Goal: Transaction & Acquisition: Subscribe to service/newsletter

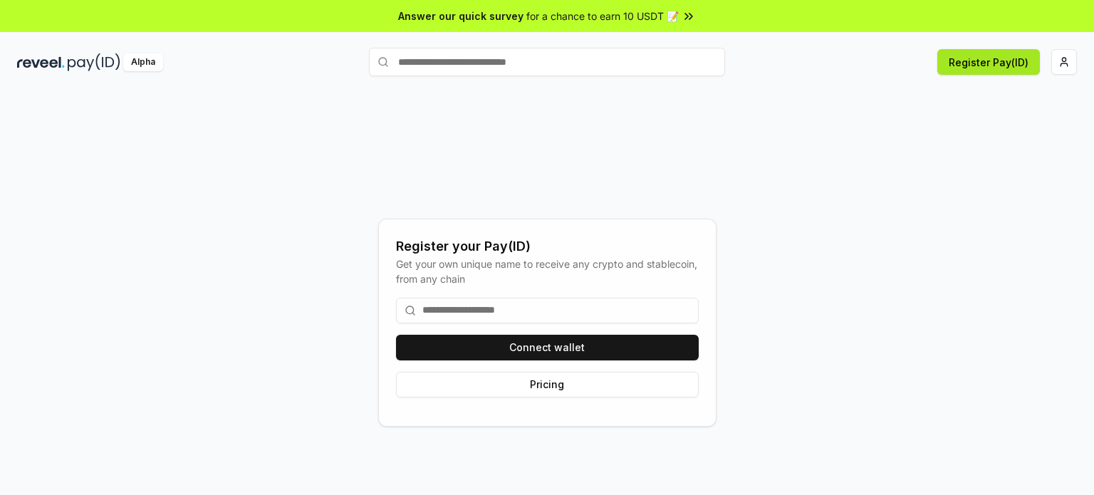
click at [974, 62] on button "Register Pay(ID)" at bounding box center [988, 62] width 103 height 26
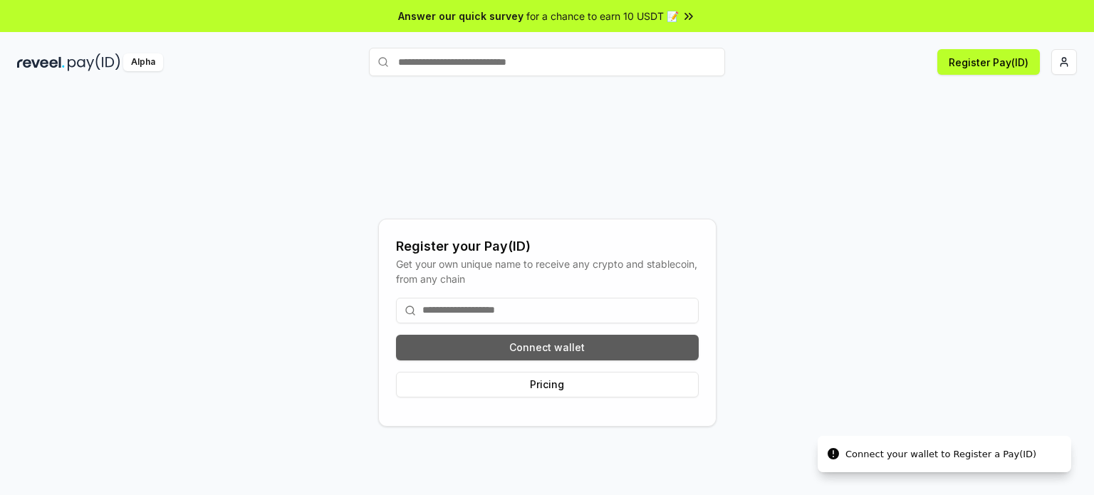
click at [535, 352] on button "Connect wallet" at bounding box center [547, 348] width 303 height 26
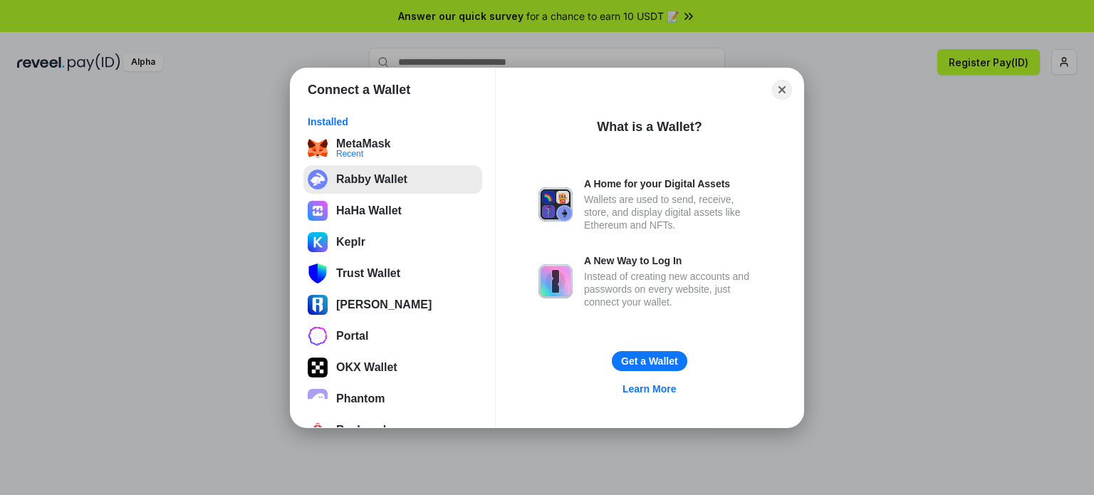
click at [363, 177] on button "Rabby Wallet" at bounding box center [392, 179] width 179 height 28
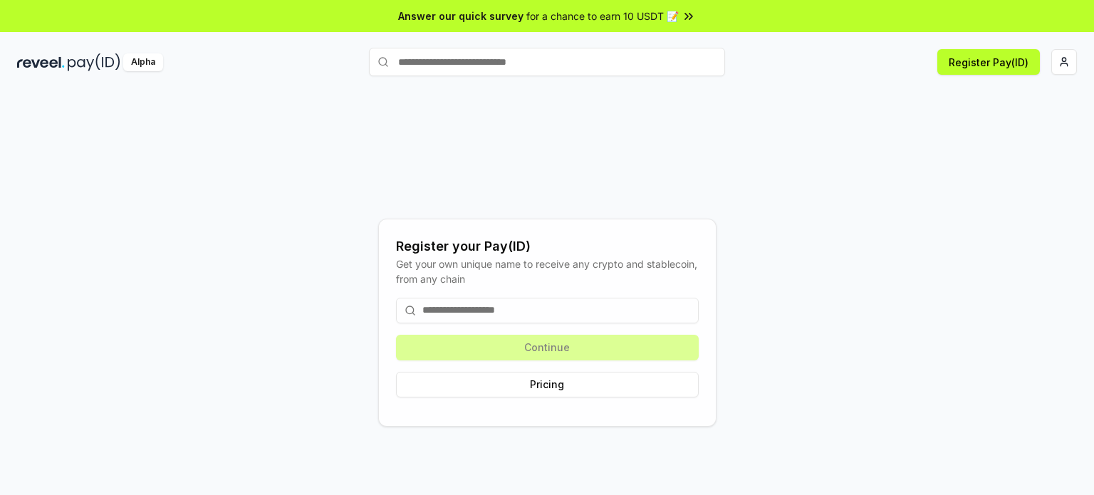
click at [520, 310] on input at bounding box center [547, 311] width 303 height 26
click at [985, 62] on button "Register Pay(ID)" at bounding box center [988, 62] width 103 height 26
click at [985, 56] on button "Register Pay(ID)" at bounding box center [988, 62] width 103 height 26
click at [549, 317] on input at bounding box center [547, 311] width 303 height 26
click at [543, 387] on button "Pricing" at bounding box center [547, 385] width 303 height 26
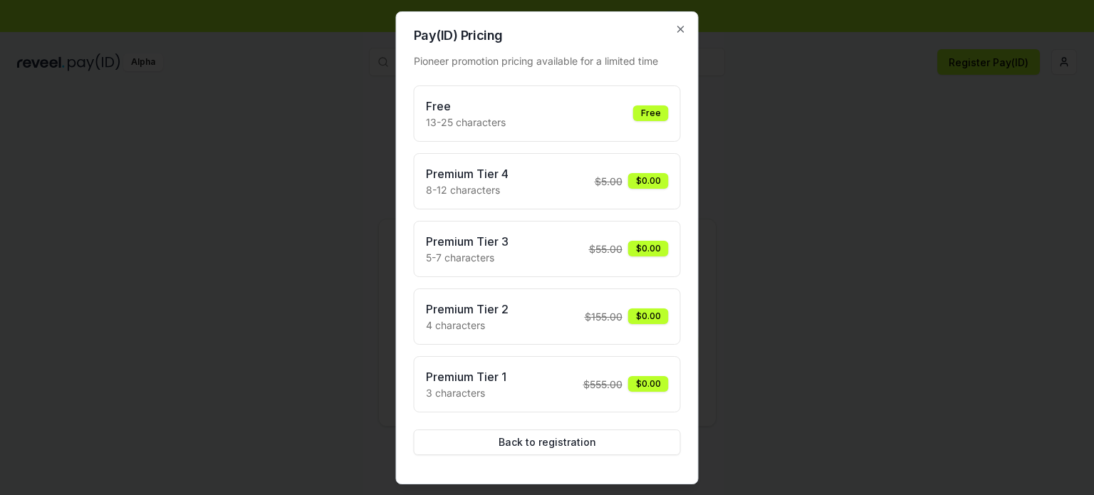
click at [753, 253] on div at bounding box center [547, 247] width 1094 height 495
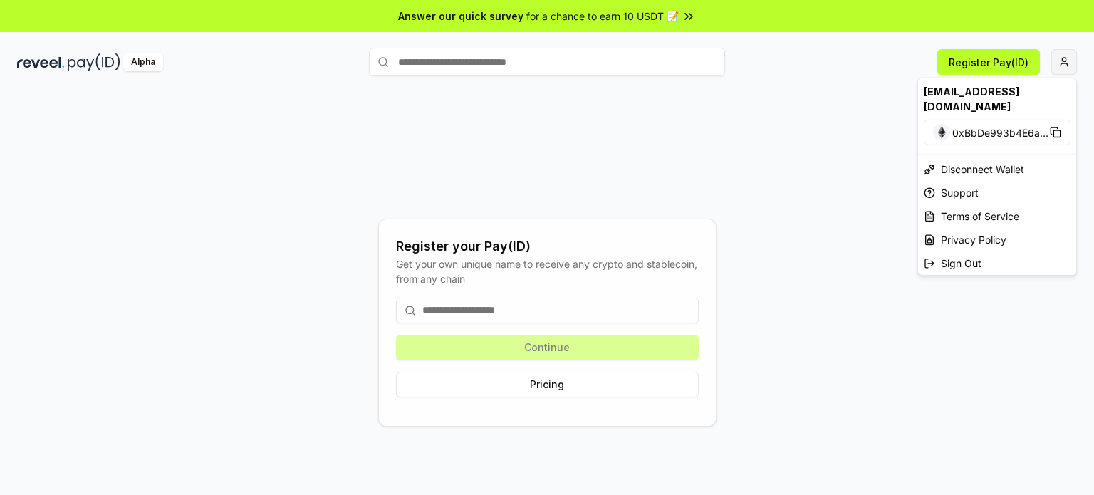
click at [1067, 65] on html "Answer our quick survey for a chance to earn 10 USDT 📝 Alpha Register Pay(ID) R…" at bounding box center [547, 247] width 1094 height 495
click at [991, 68] on html "Answer our quick survey for a chance to earn 10 USDT 📝 Alpha Register Pay(ID) R…" at bounding box center [547, 247] width 1094 height 495
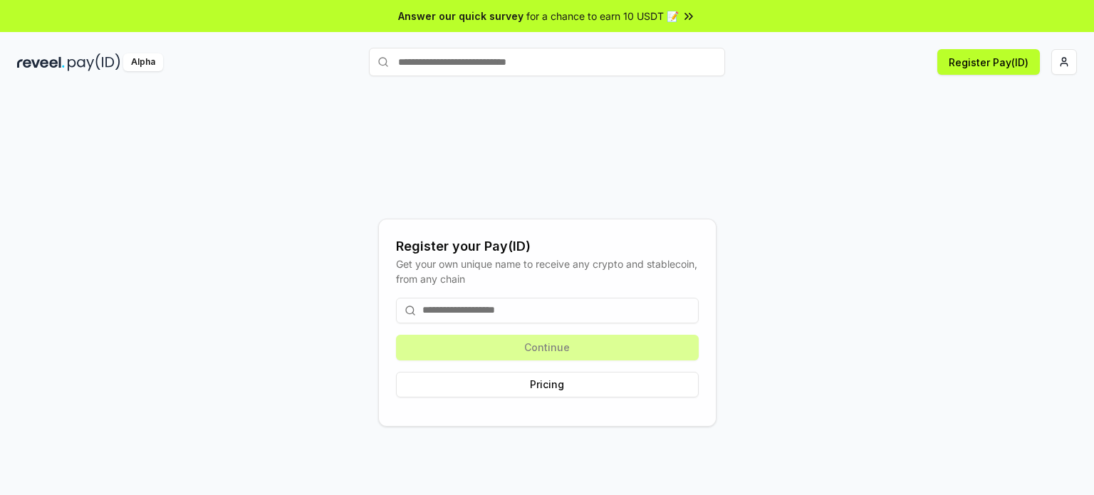
click at [991, 68] on button "Register Pay(ID)" at bounding box center [988, 62] width 103 height 26
click at [560, 305] on input at bounding box center [547, 311] width 303 height 26
type input "*"
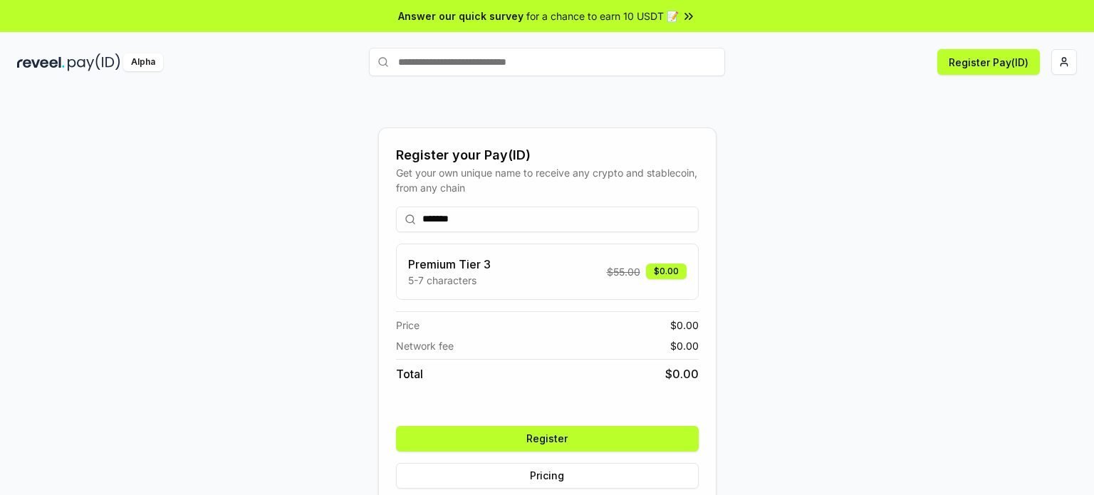
type input "*******"
click at [531, 445] on button "Register" at bounding box center [547, 439] width 303 height 26
